Goal: Task Accomplishment & Management: Complete application form

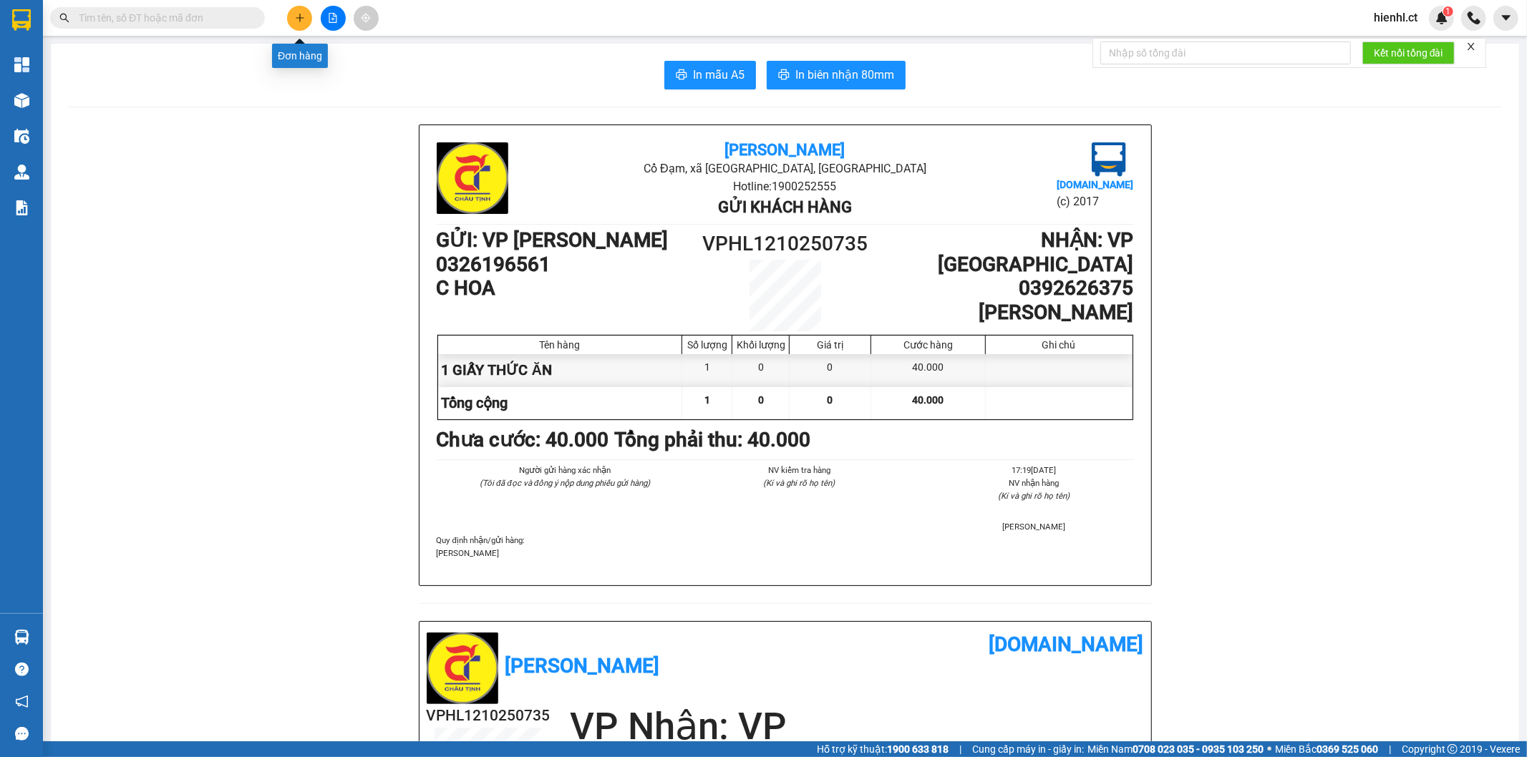
click at [302, 18] on icon "plus" at bounding box center [300, 17] width 8 height 1
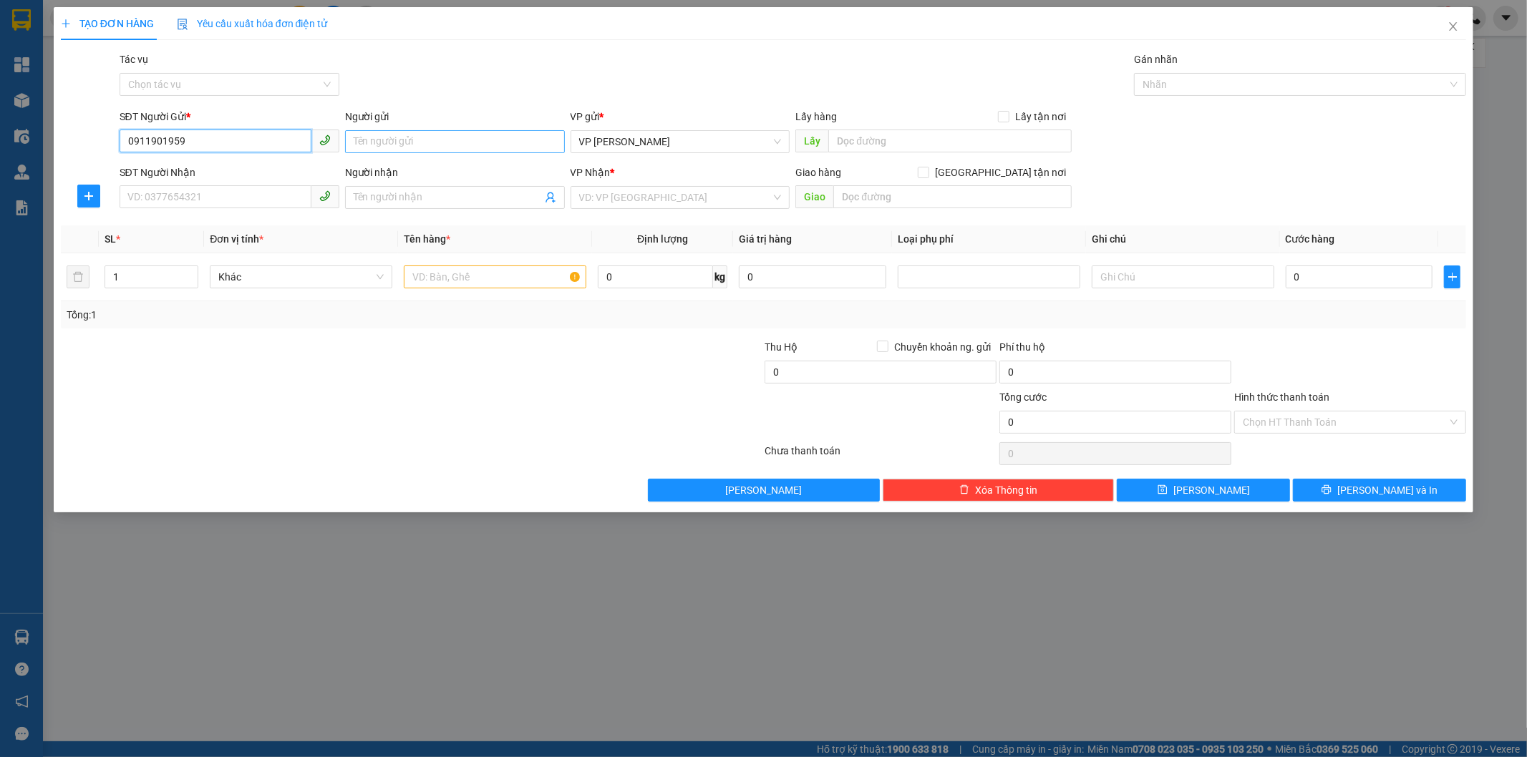
type input "0911901959"
click at [399, 145] on input "Người gửi" at bounding box center [455, 141] width 220 height 23
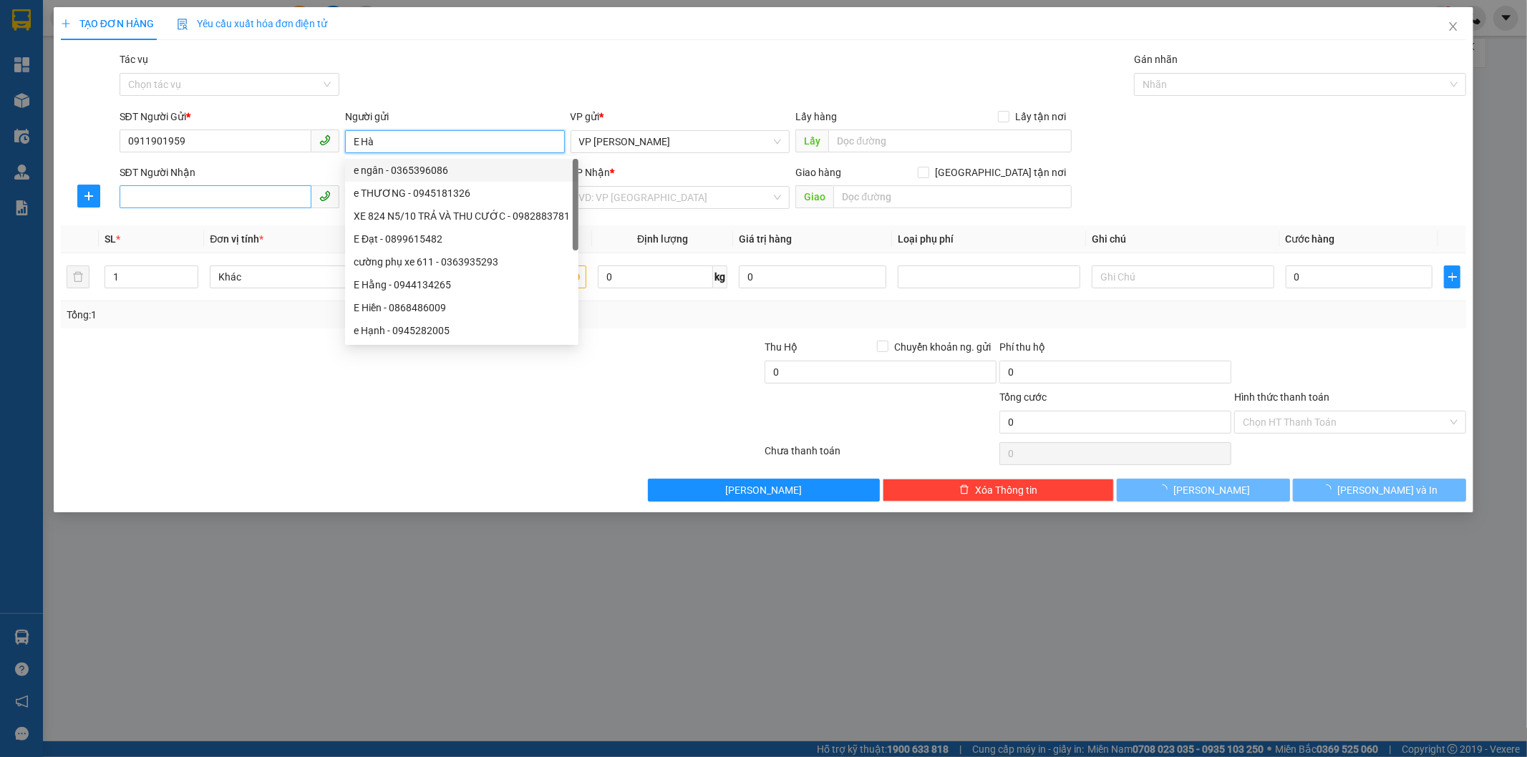
type input "E Hà"
click at [195, 192] on input "SĐT Người Nhận" at bounding box center [216, 196] width 192 height 23
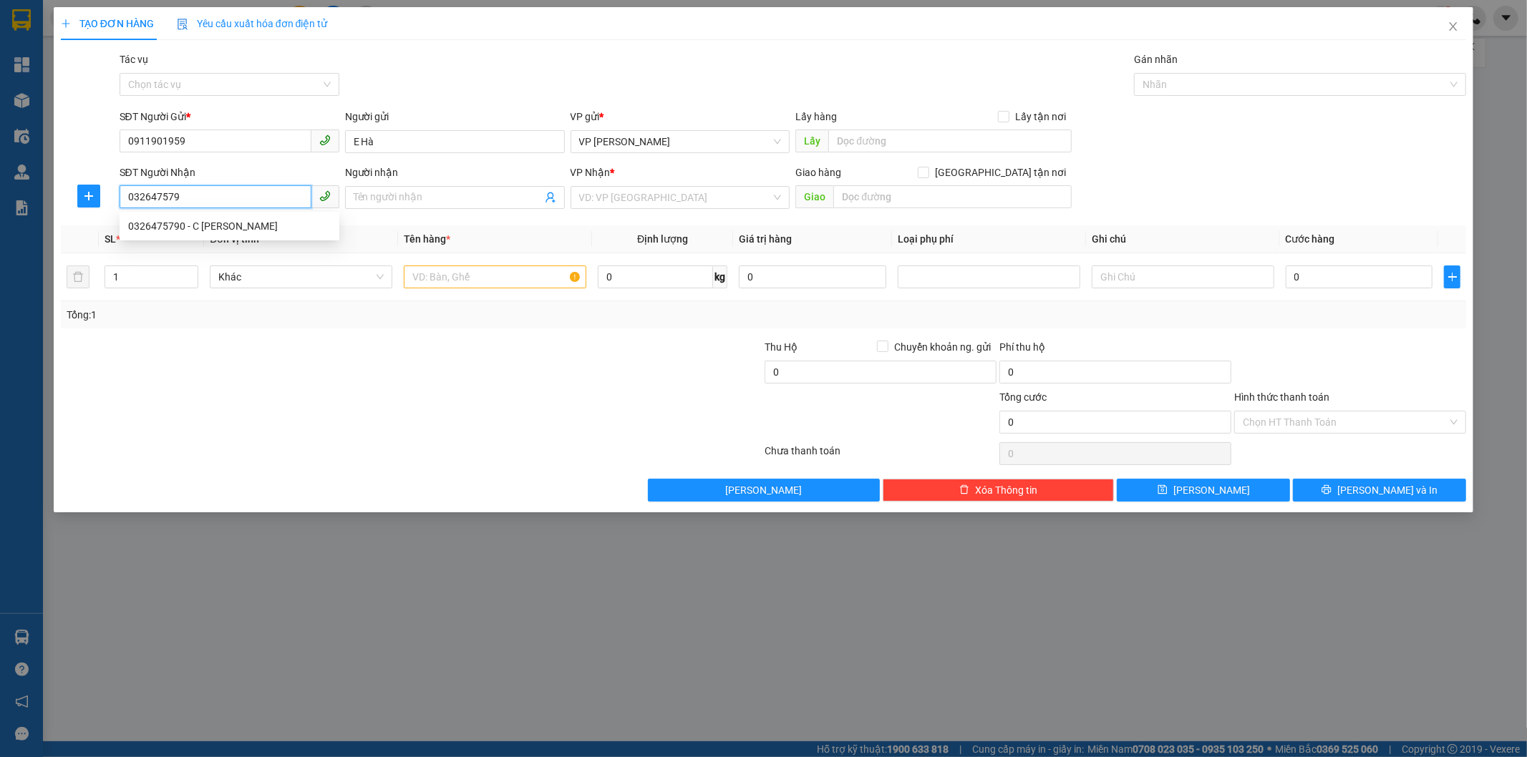
type input "0326475790"
click at [279, 223] on div "0326475790 - C [PERSON_NAME]" at bounding box center [229, 226] width 203 height 16
type input "C [PERSON_NAME]"
type input "50.000"
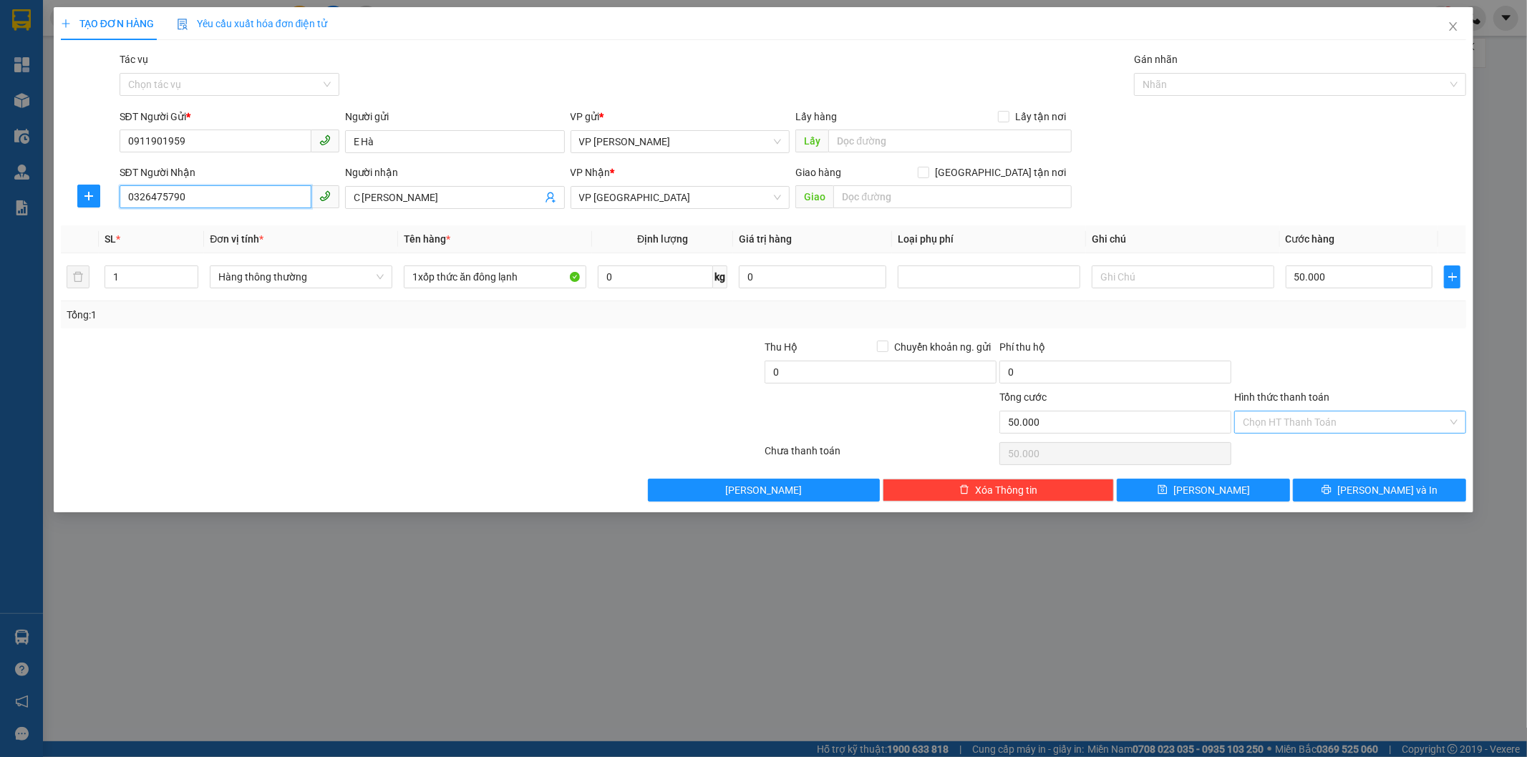
type input "0326475790"
click at [1291, 417] on input "Hình thức thanh toán" at bounding box center [1345, 422] width 205 height 21
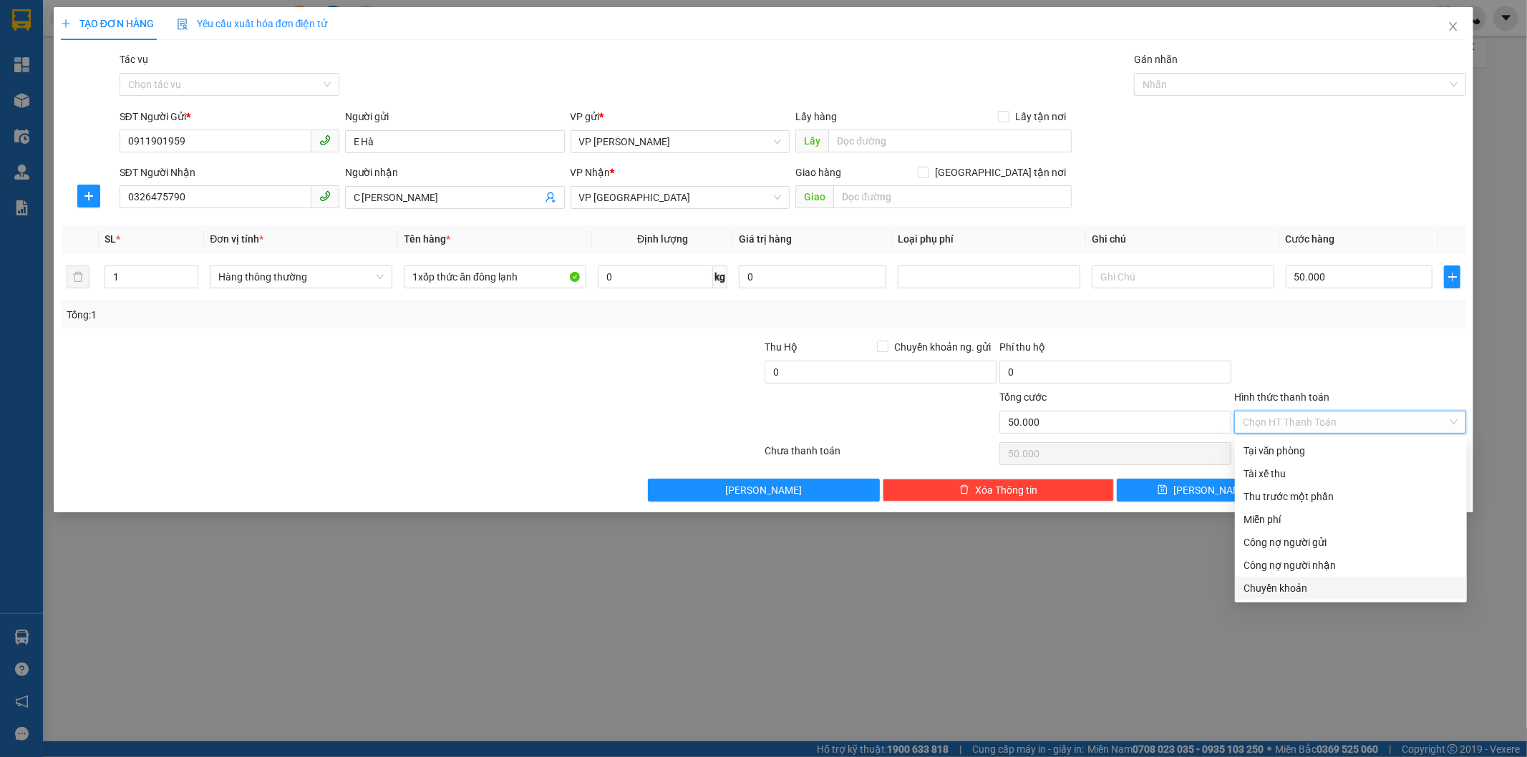
click at [1278, 585] on div "Chuyển khoản" at bounding box center [1350, 589] width 215 height 16
type input "0"
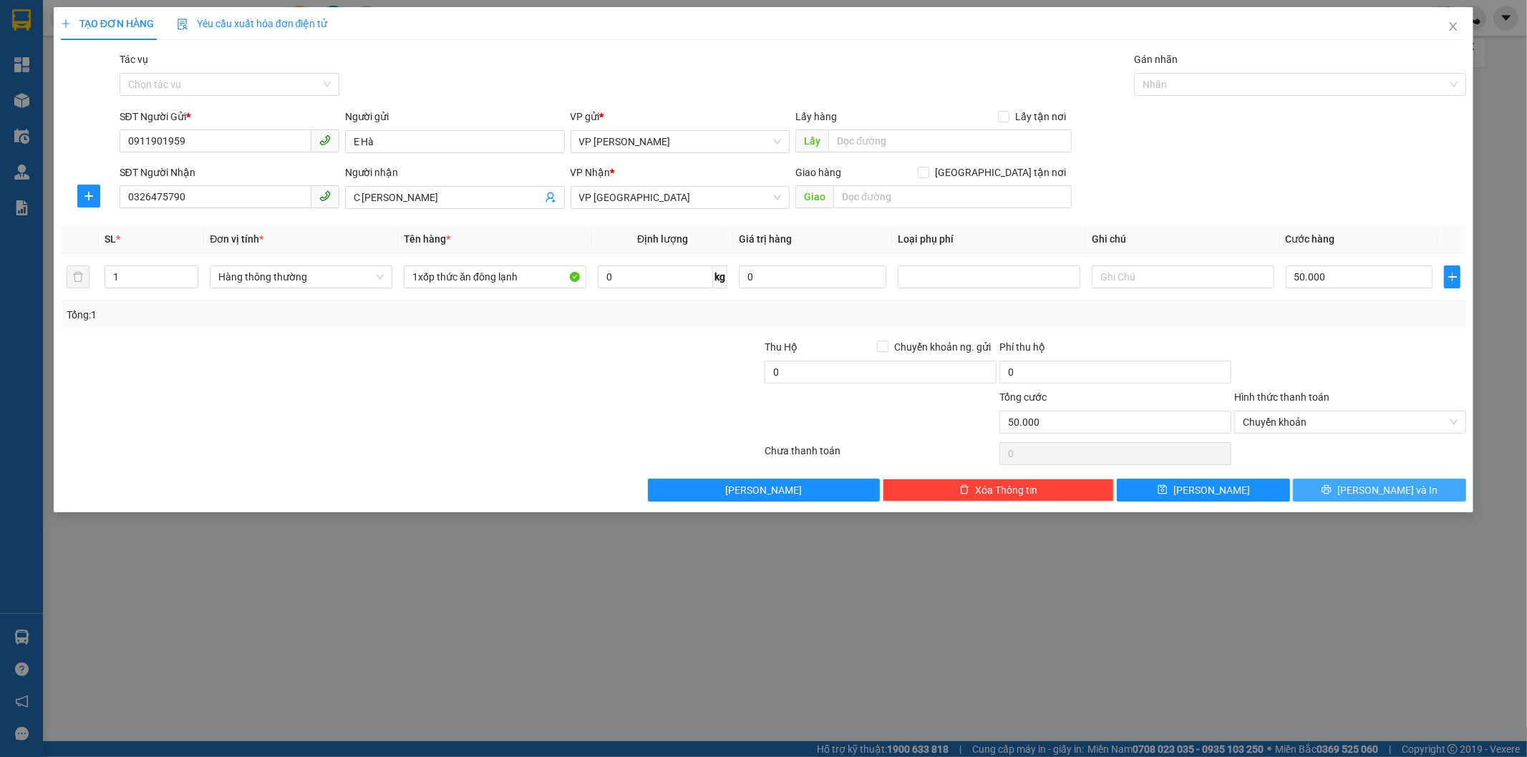
click at [1359, 498] on button "[PERSON_NAME] và In" at bounding box center [1379, 490] width 173 height 23
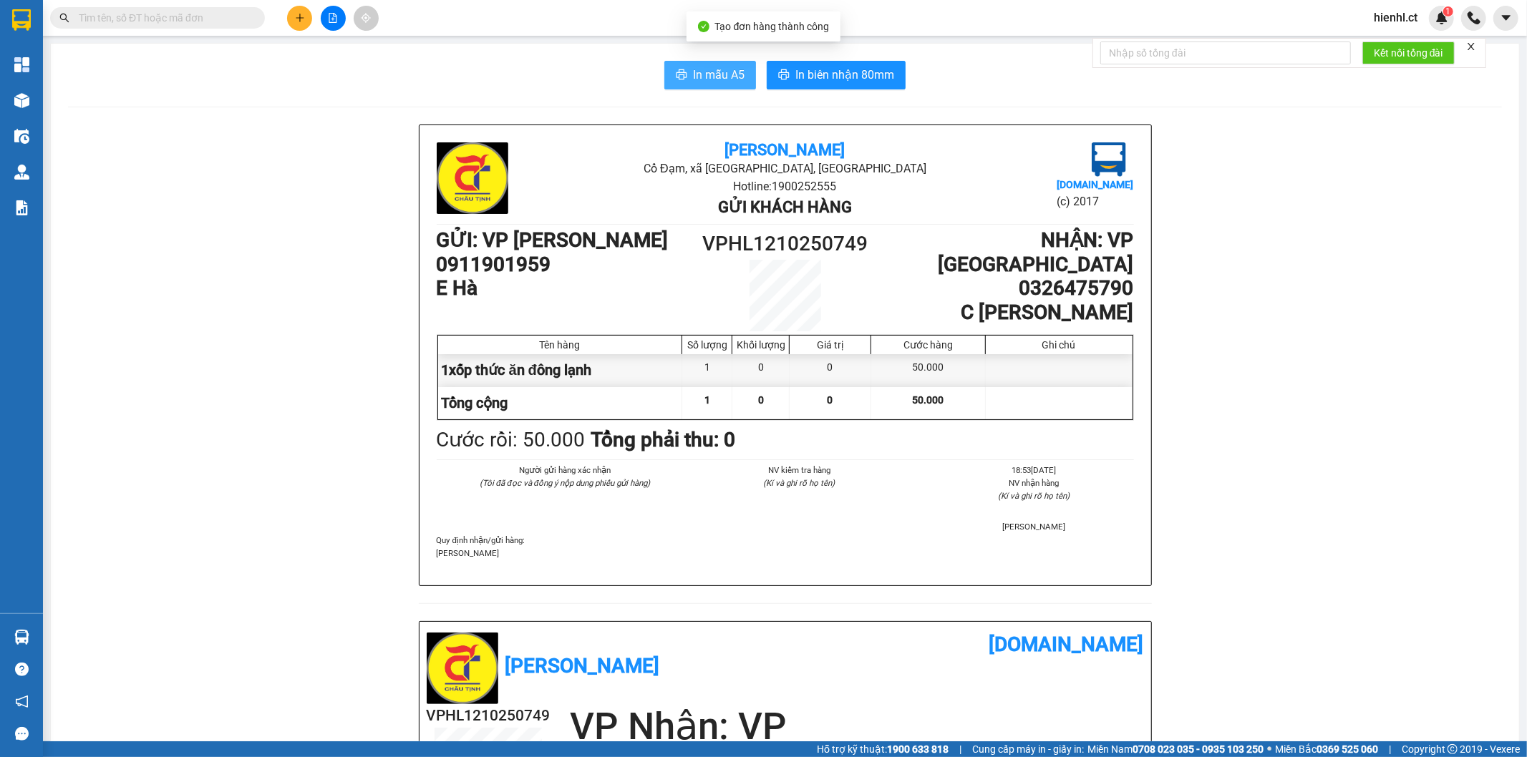
click at [706, 76] on span "In mẫu A5" at bounding box center [719, 75] width 52 height 18
click at [166, 23] on input "text" at bounding box center [163, 18] width 169 height 16
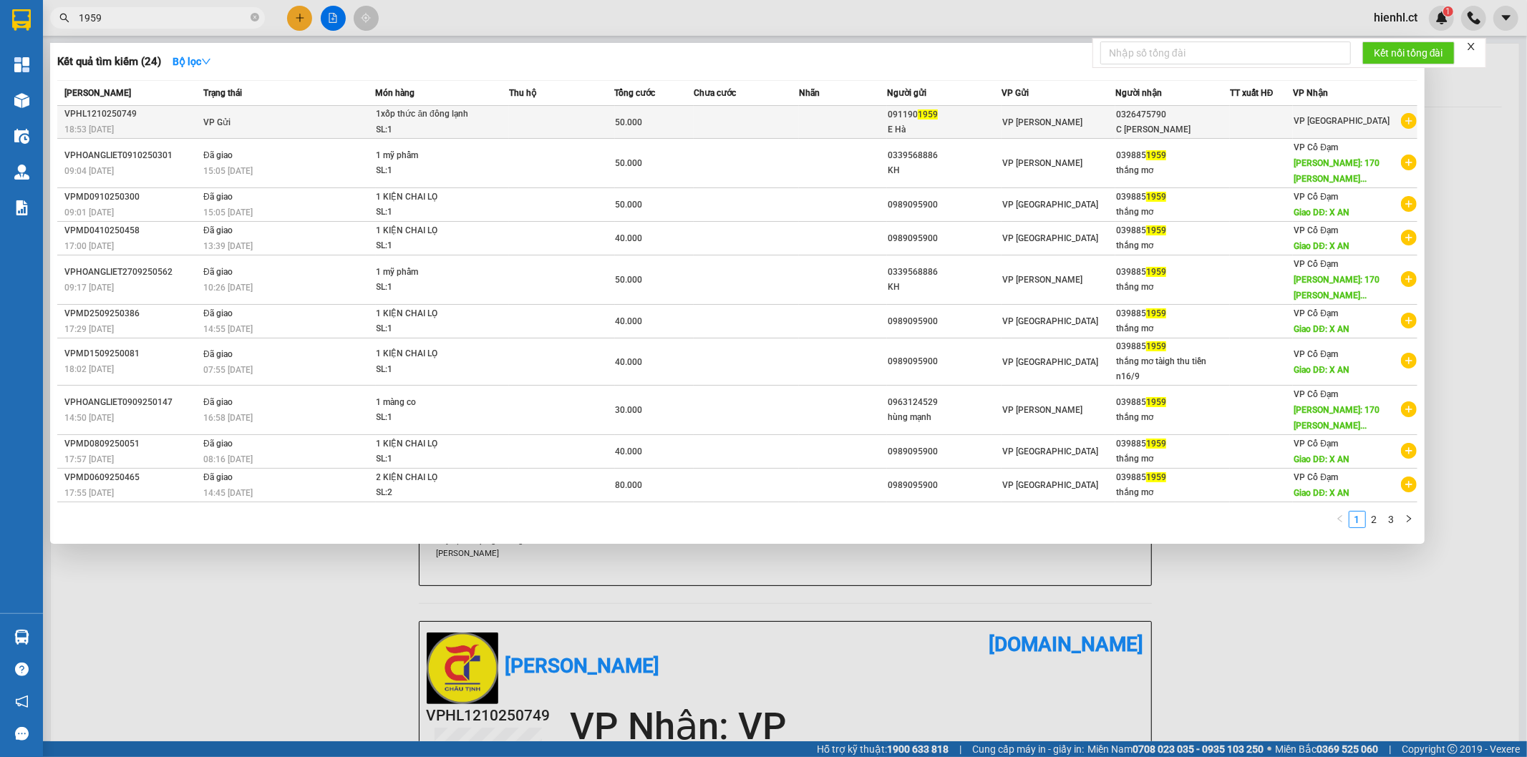
type input "1959"
click at [530, 130] on td at bounding box center [561, 122] width 105 height 33
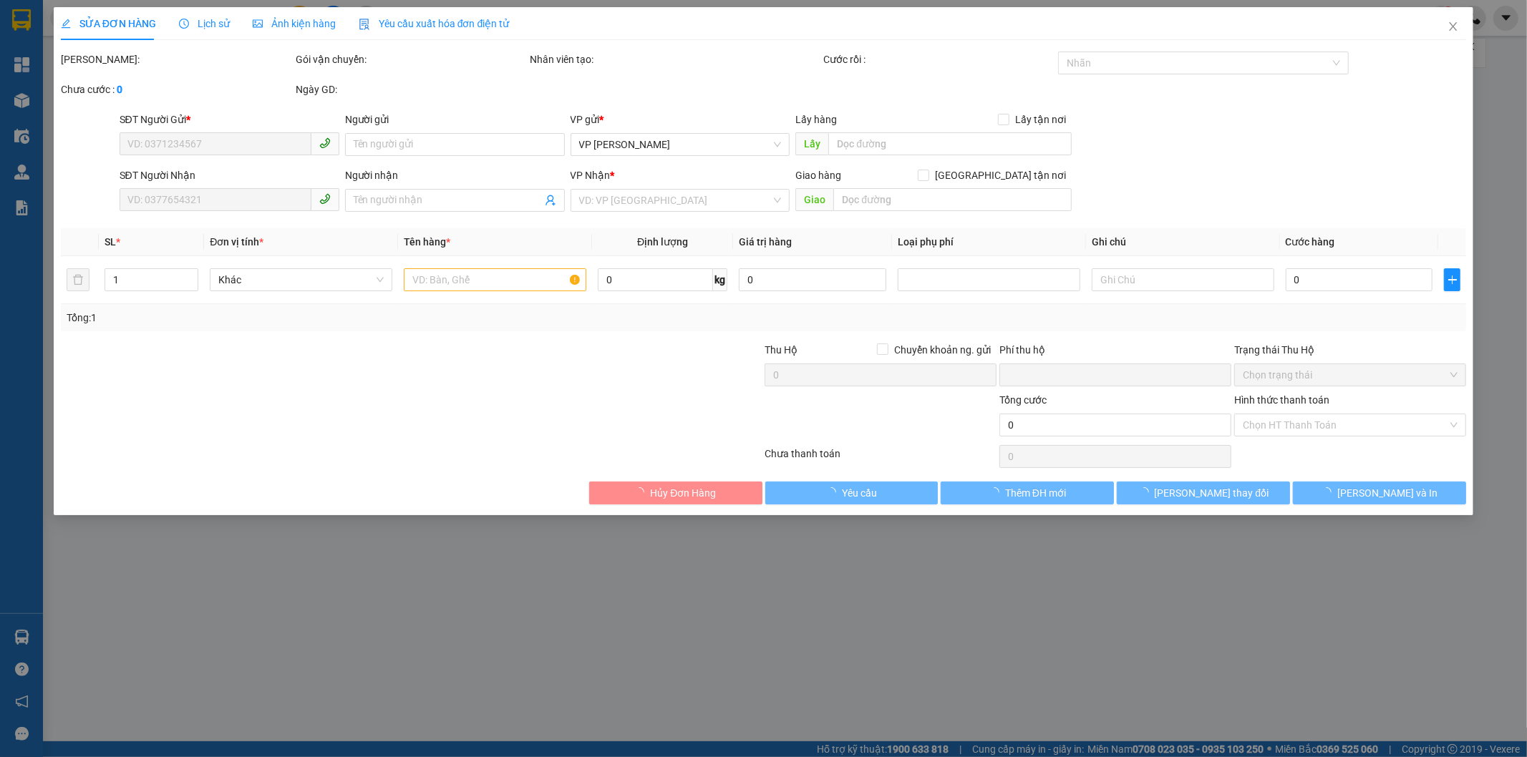
type input "0911901959"
type input "E Hà"
type input "0326475790"
type input "C [PERSON_NAME]"
type input "0"
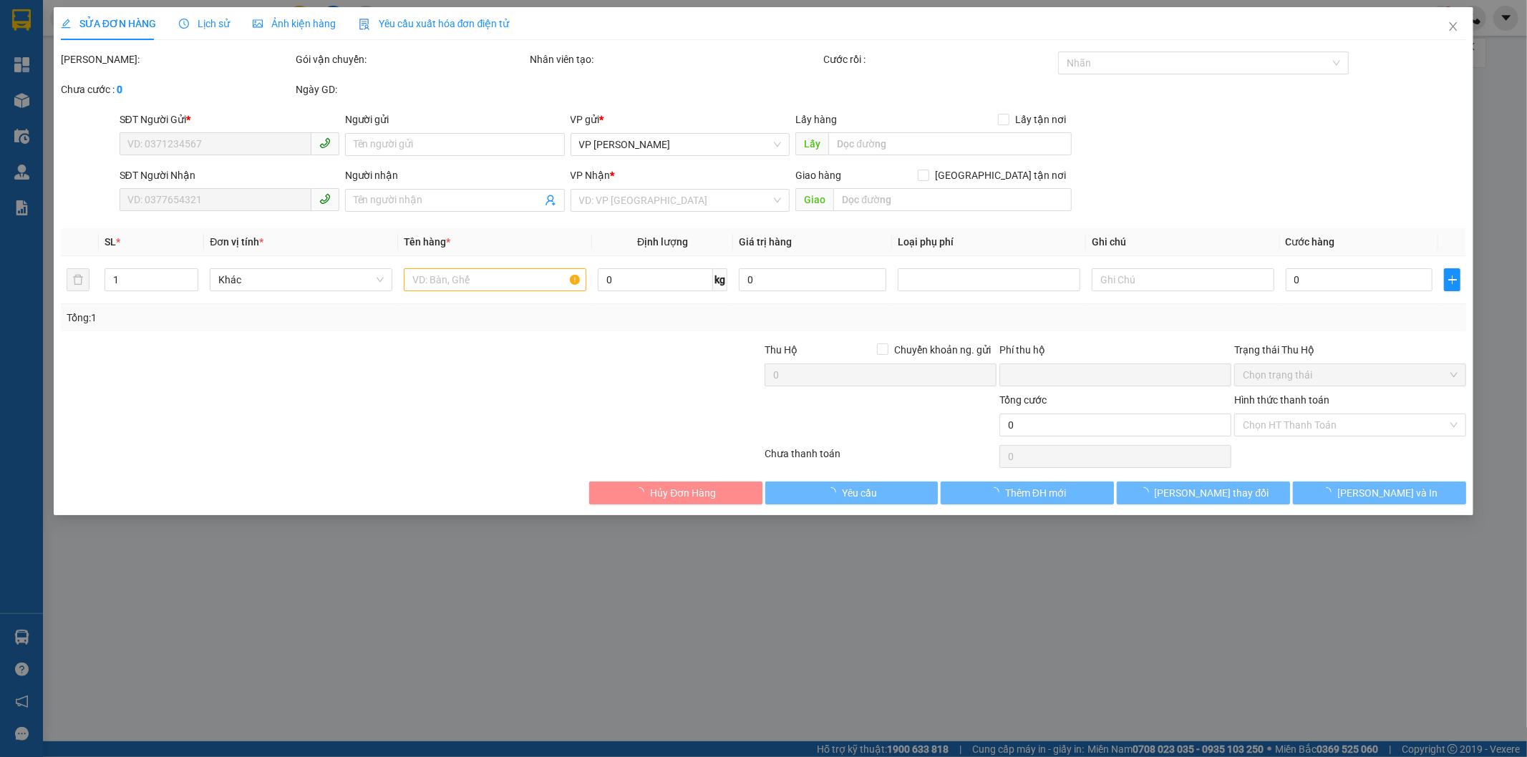
type input "50.000"
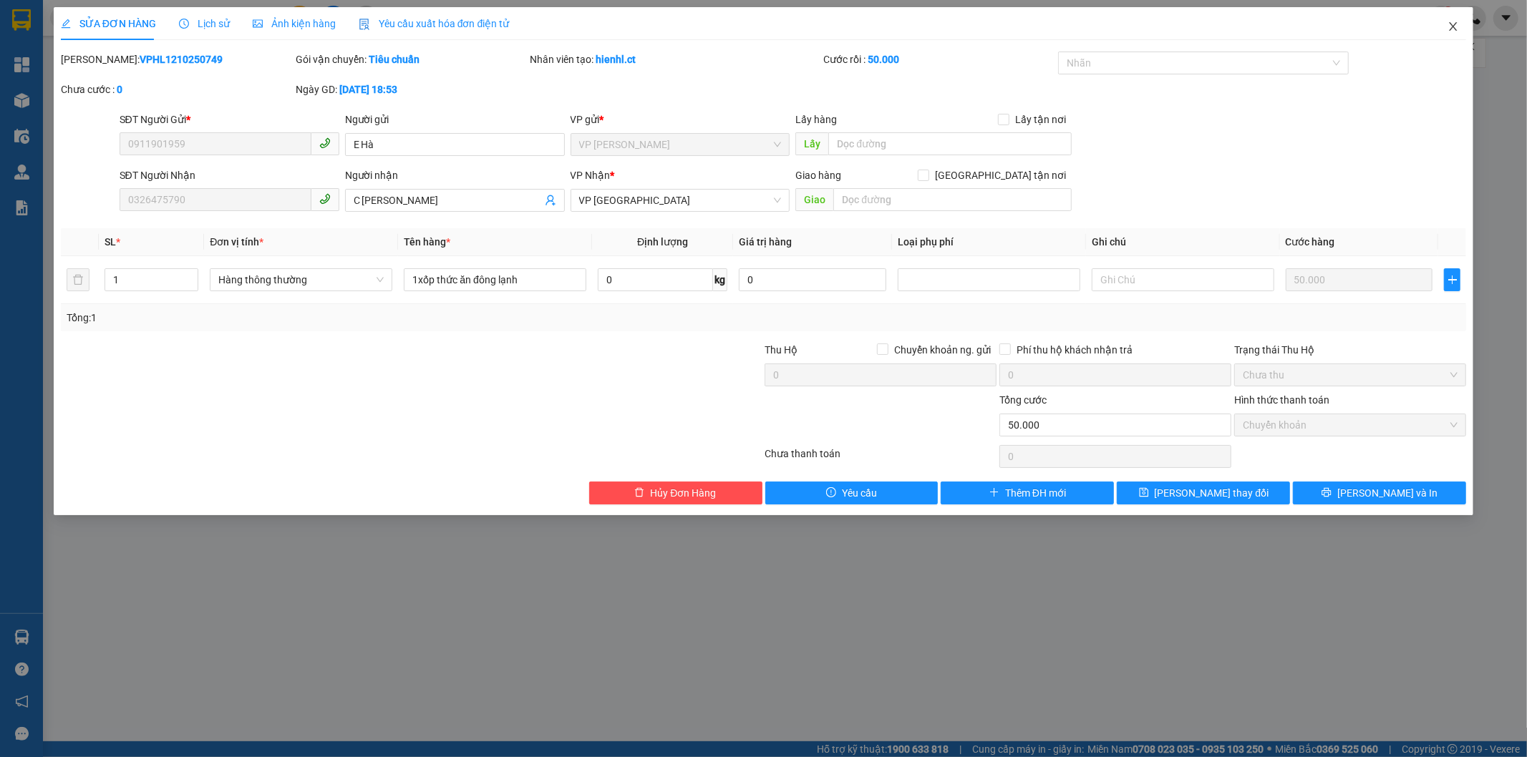
click at [1455, 29] on icon "close" at bounding box center [1454, 26] width 8 height 9
